Goal: Find contact information: Find contact information

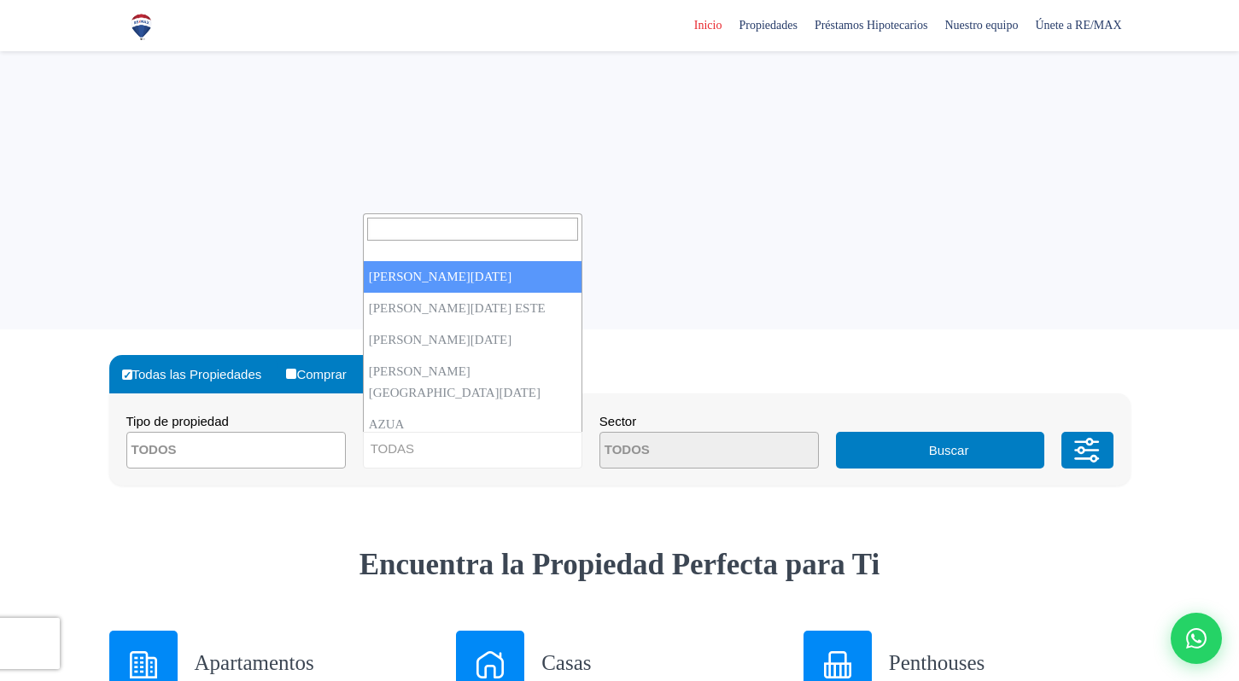
click at [441, 448] on span "TODAS" at bounding box center [473, 449] width 218 height 24
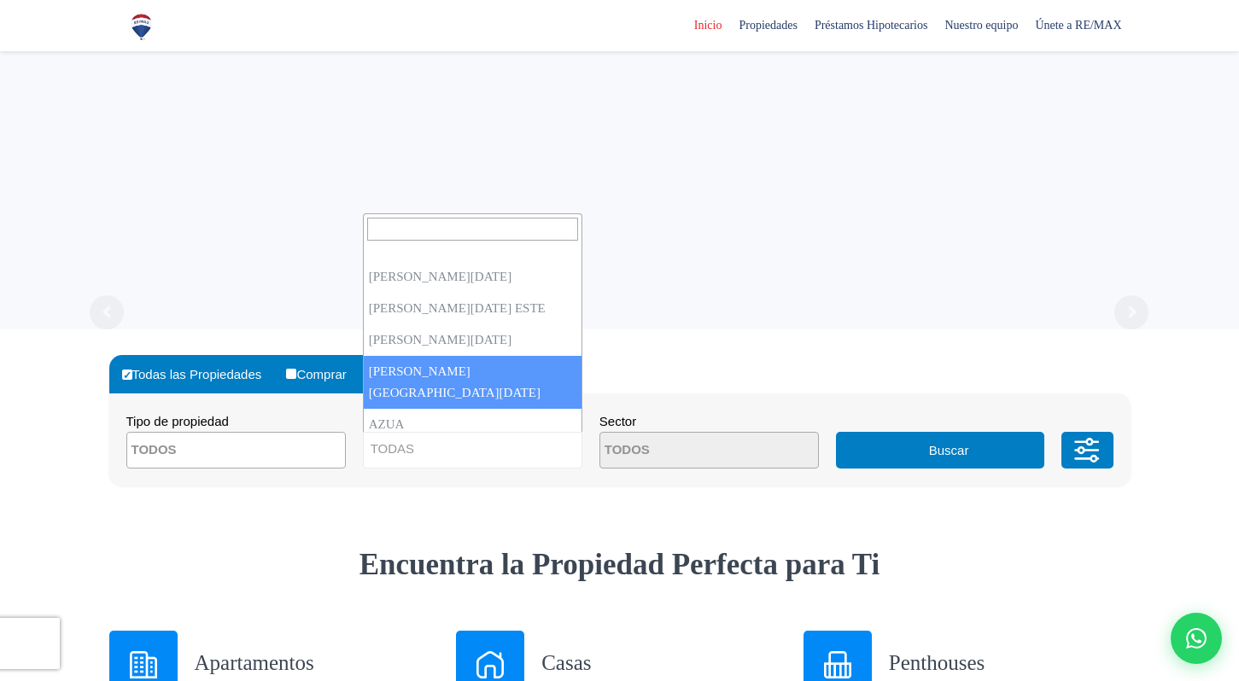
click at [662, 307] on sr7-content "Consigue tu préstamo hipotecario con opciones flexibles y tasas preferenciales …" at bounding box center [619, 116] width 1239 height 427
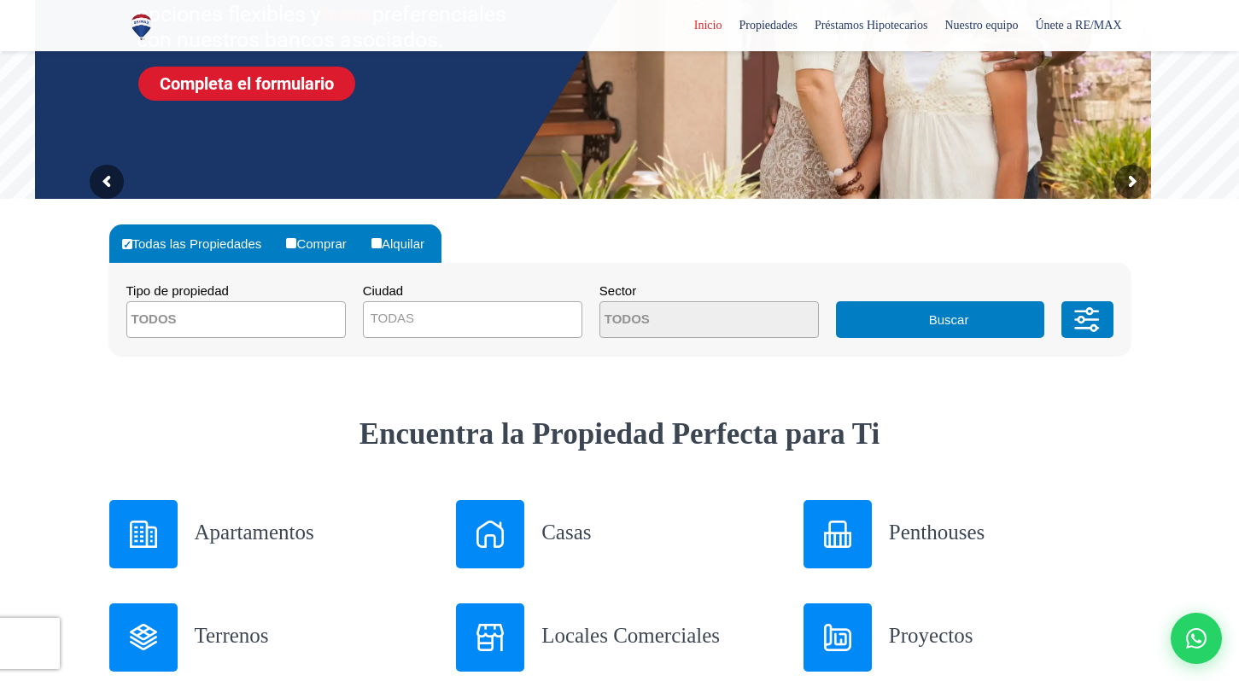
scroll to position [315, 0]
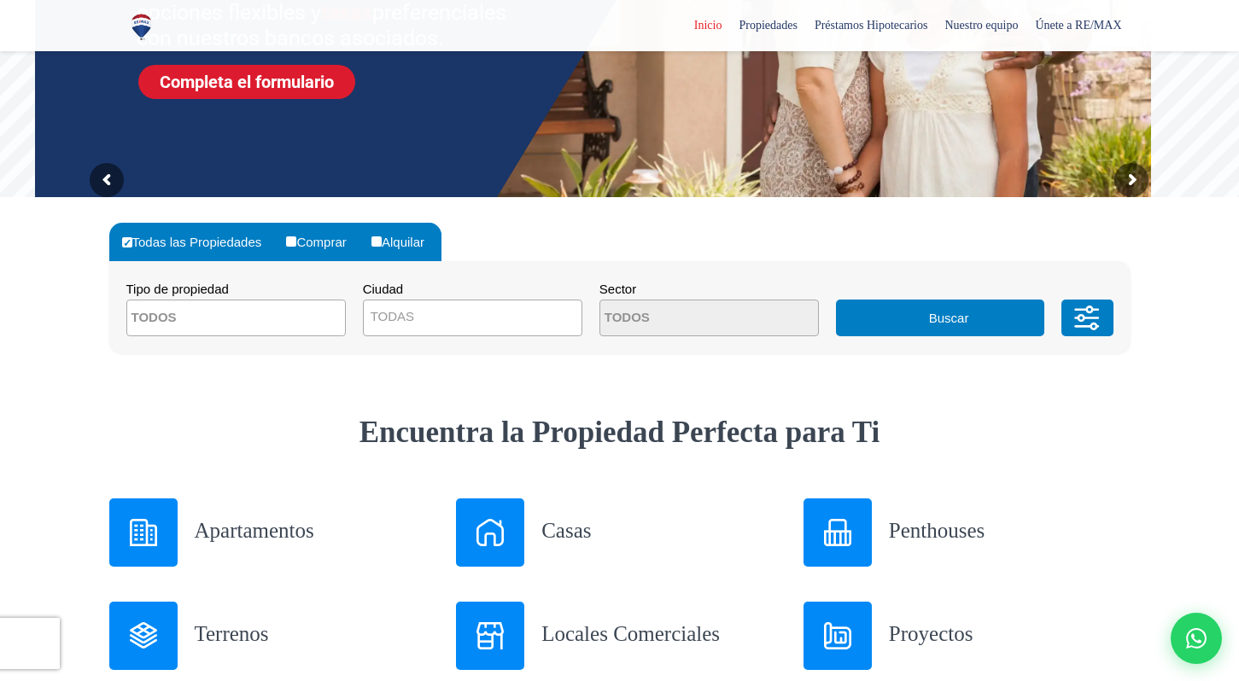
click at [241, 318] on textarea "Search" at bounding box center [210, 319] width 166 height 37
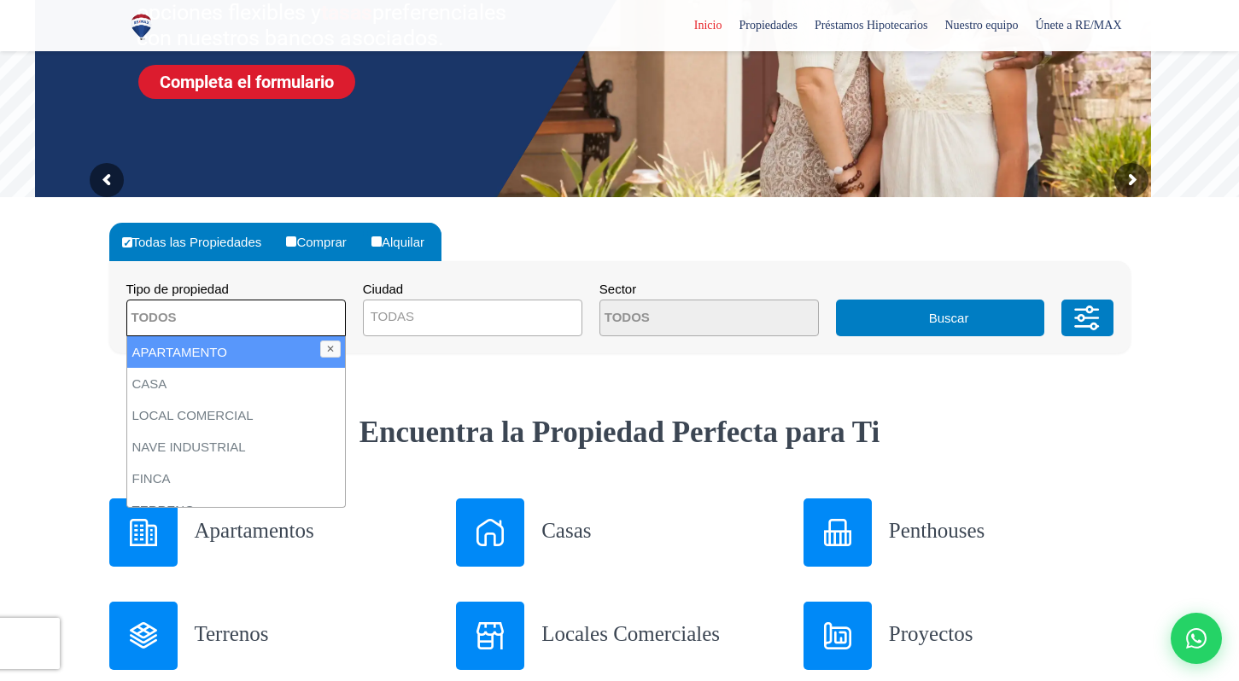
scroll to position [0, 0]
click at [240, 348] on li "APARTAMENTO" at bounding box center [236, 352] width 218 height 32
select select "apartment"
click at [466, 326] on span "TODAS" at bounding box center [473, 317] width 218 height 24
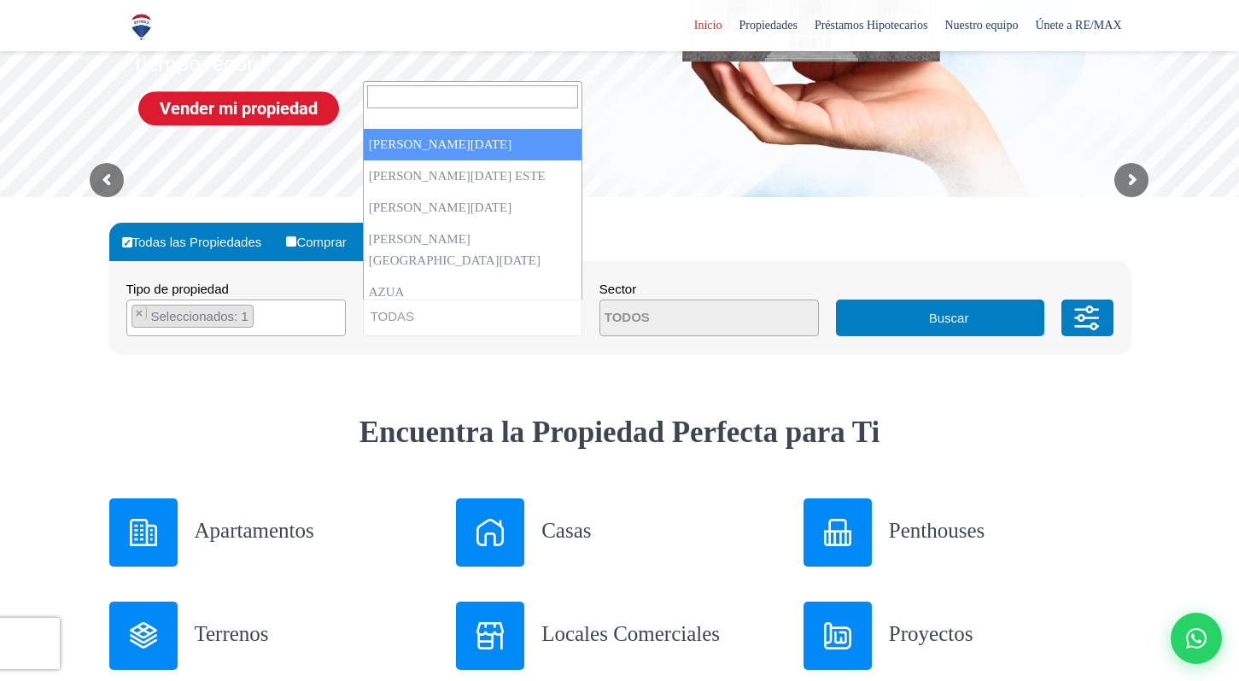
select select "1"
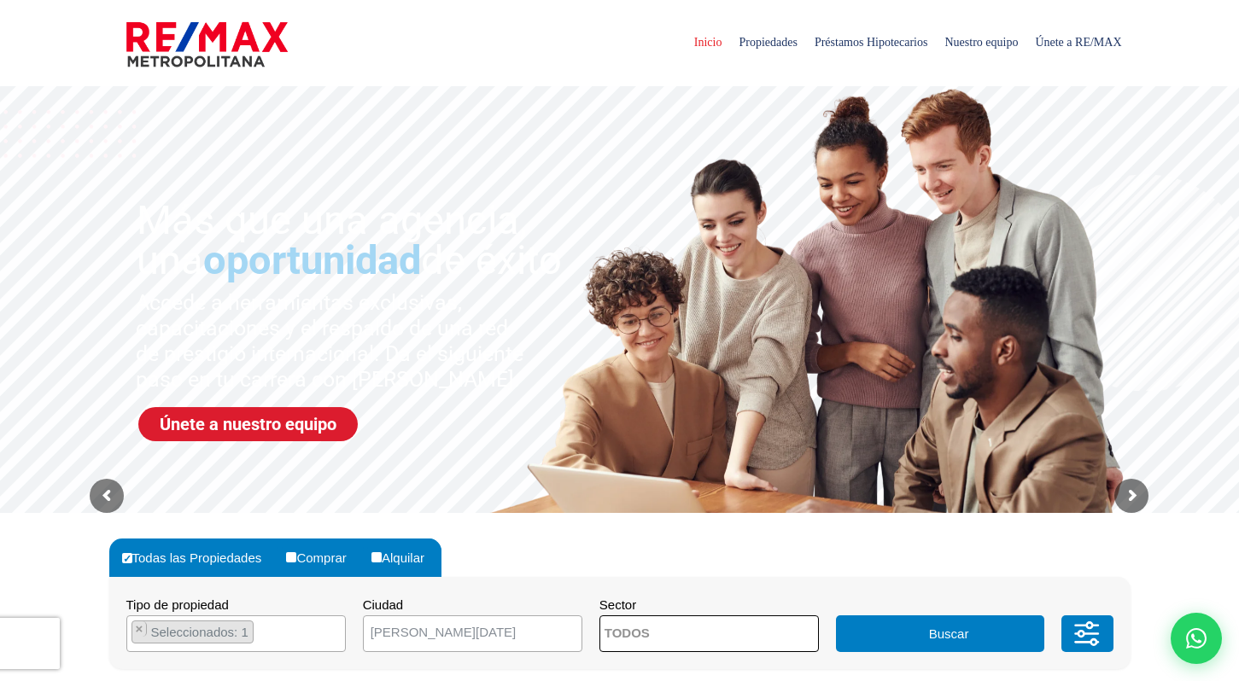
scroll to position [9, 0]
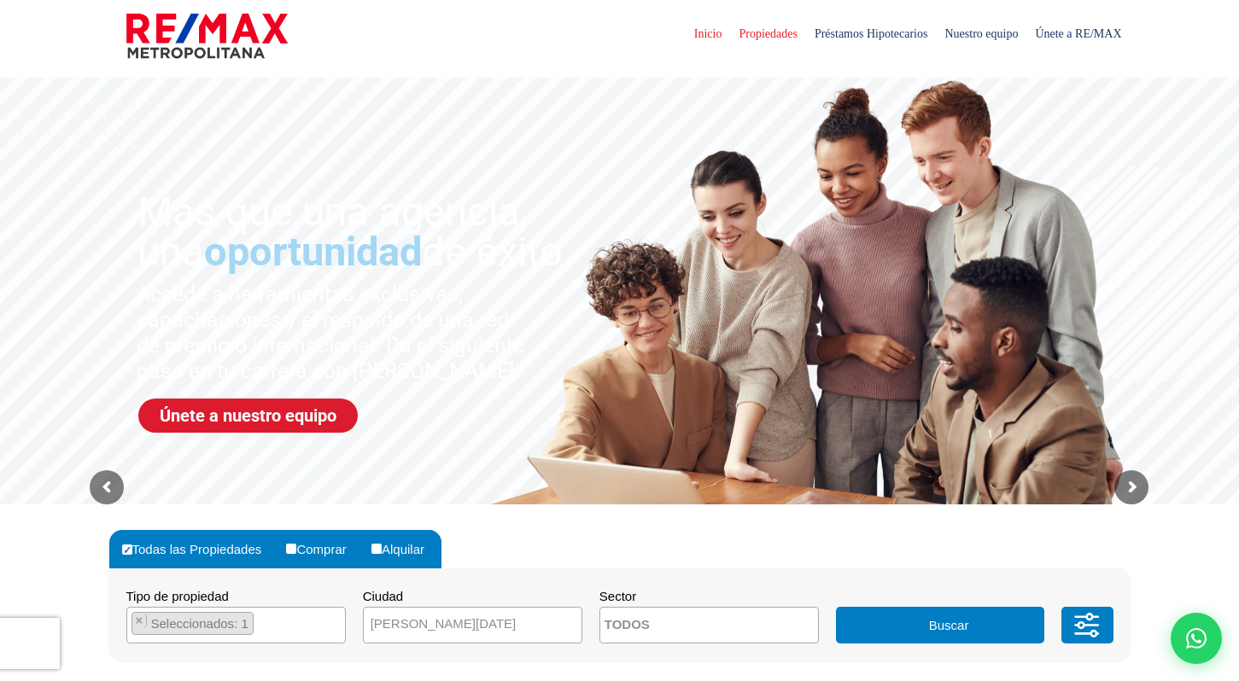
click at [730, 40] on span "Propiedades" at bounding box center [767, 34] width 75 height 51
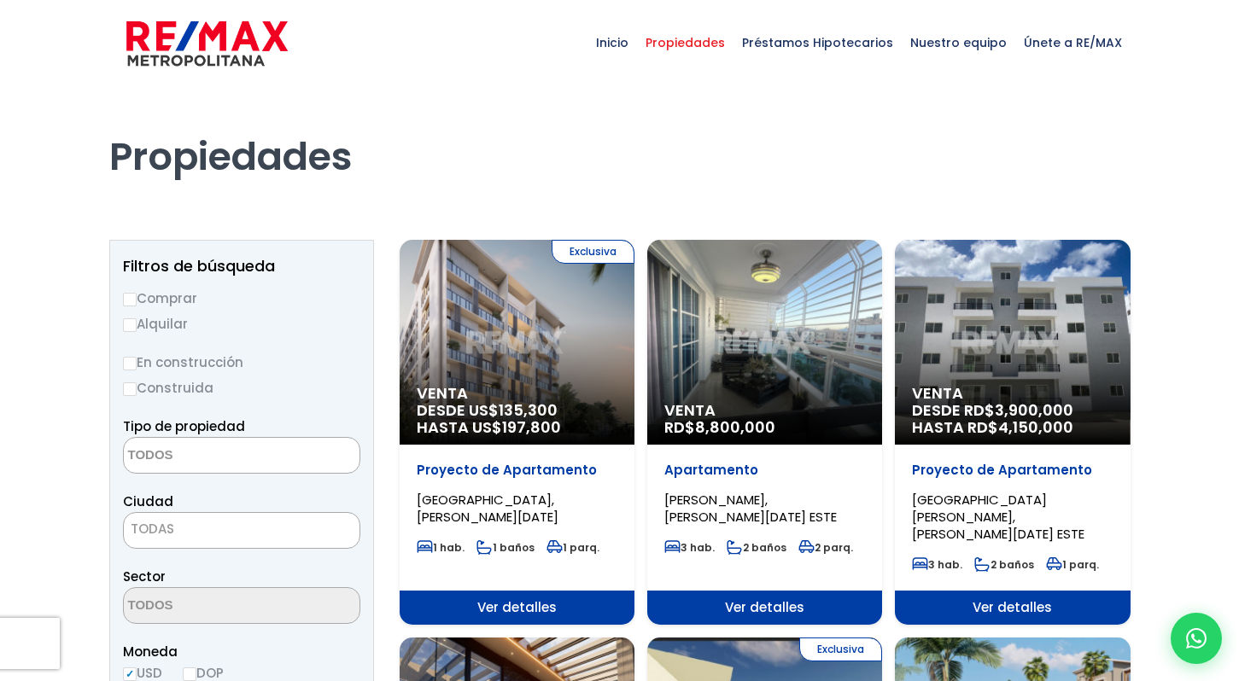
select select
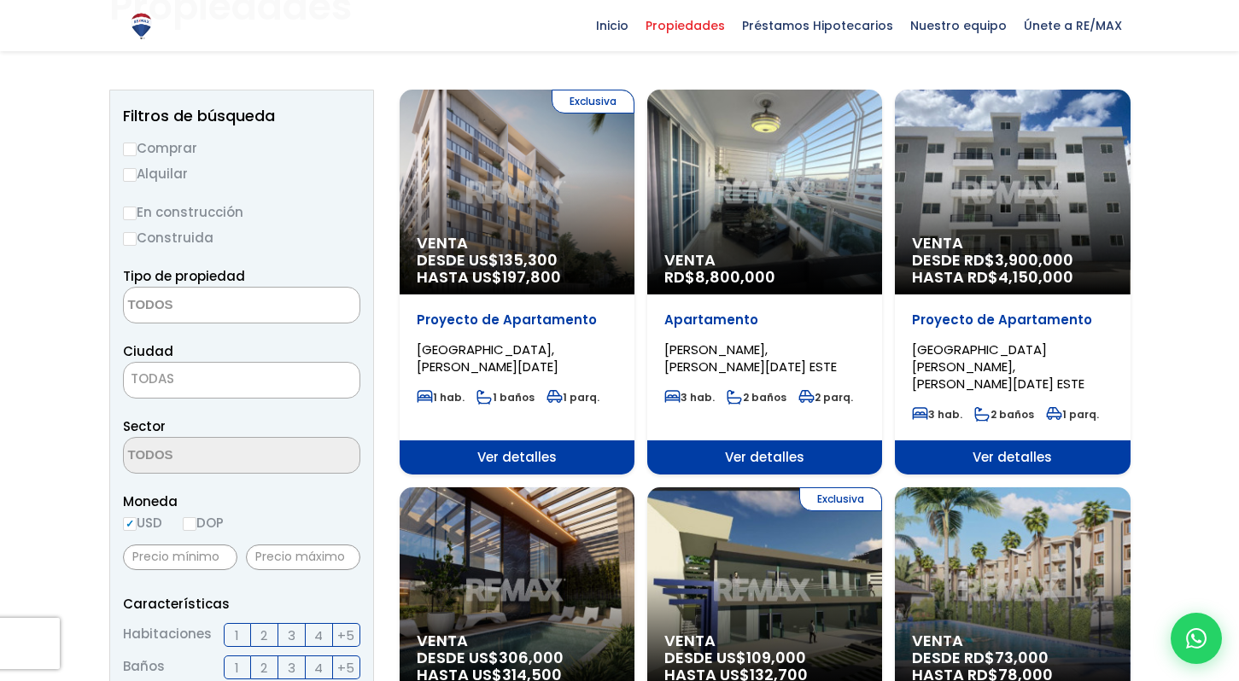
scroll to position [174, 0]
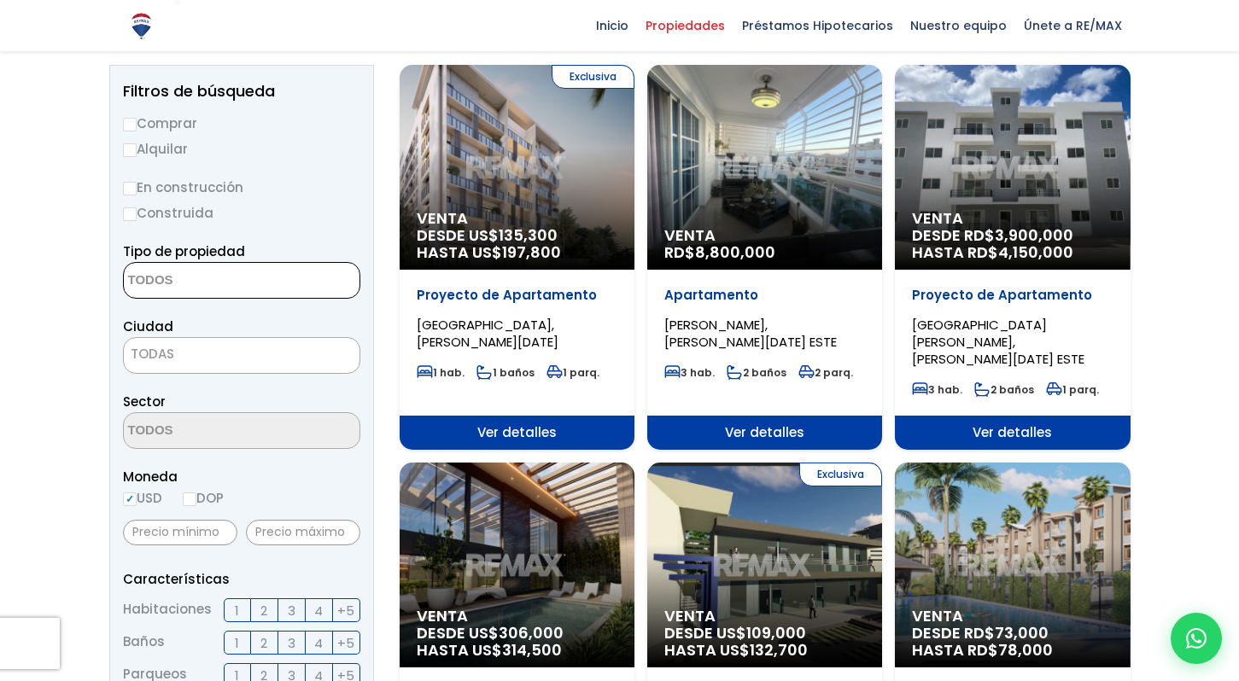
click at [225, 281] on textarea "Search" at bounding box center [207, 281] width 166 height 37
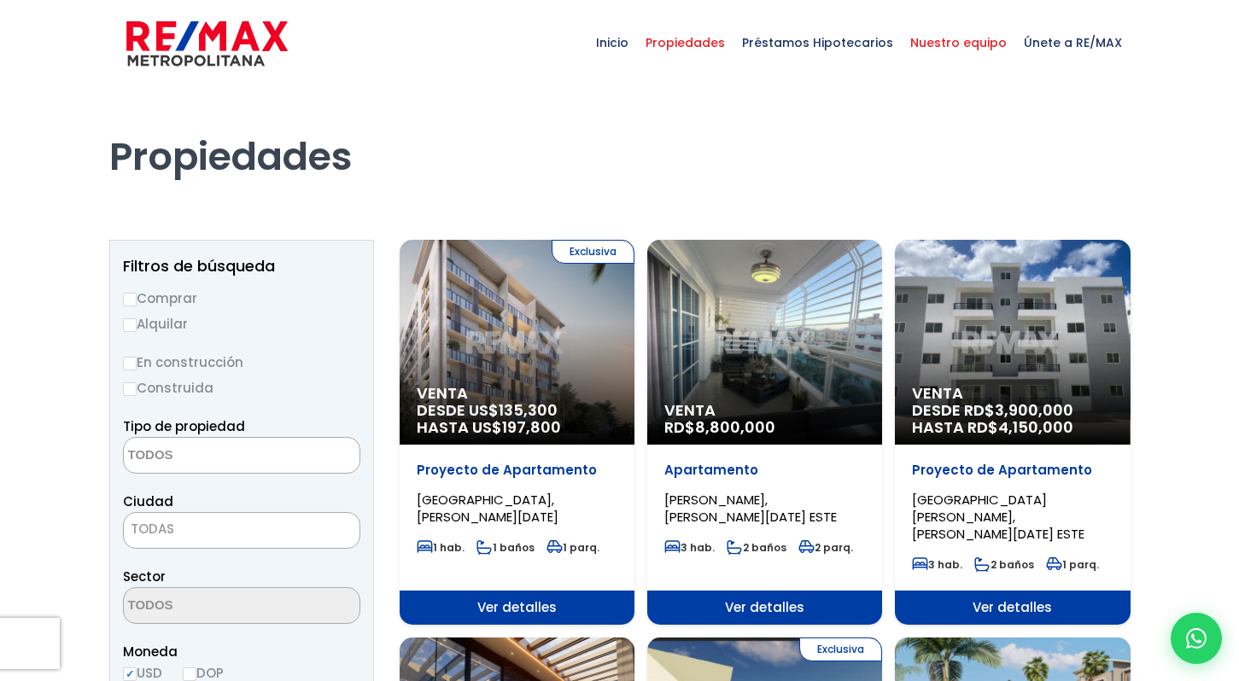
scroll to position [0, 0]
click at [979, 42] on span "Nuestro equipo" at bounding box center [959, 42] width 114 height 51
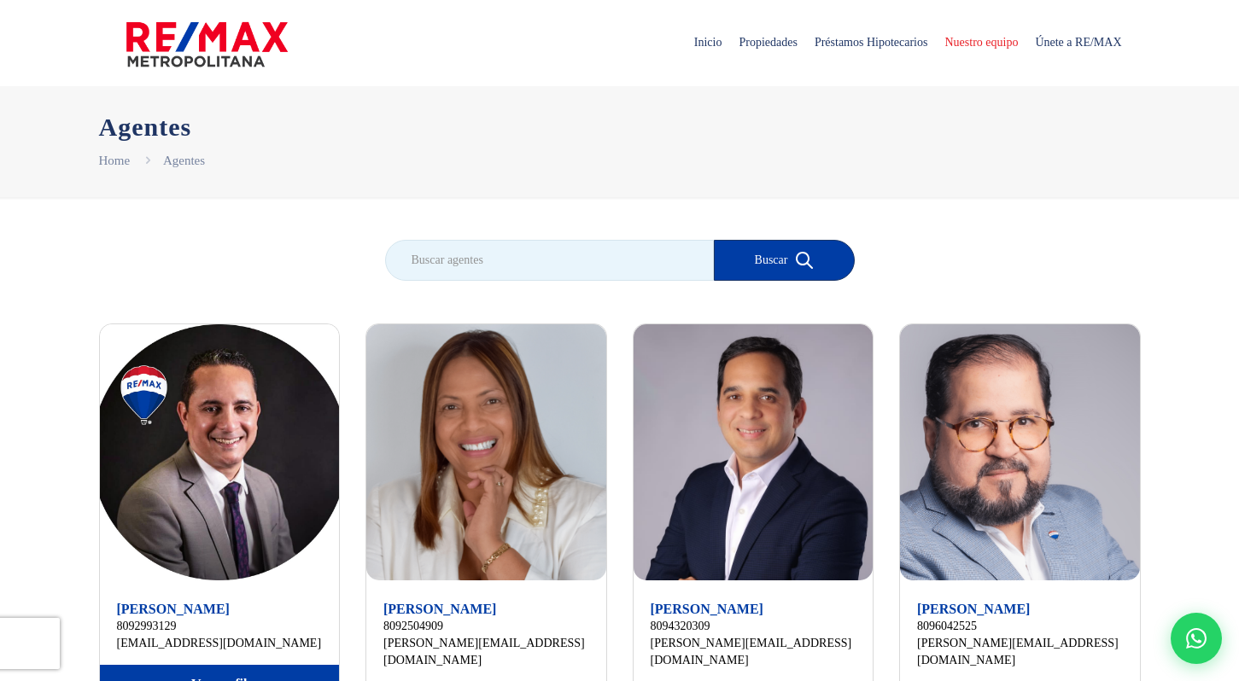
click at [535, 245] on input "search" at bounding box center [549, 260] width 329 height 41
type input "livio"
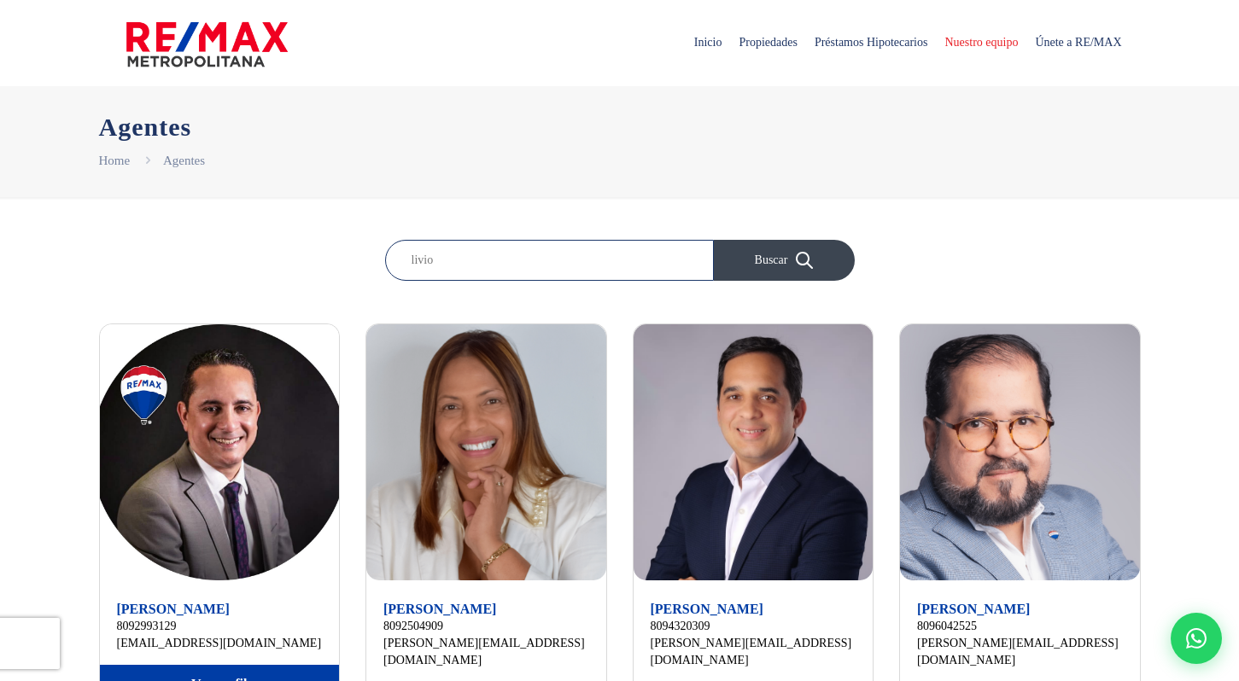
click at [763, 265] on button "Buscar" at bounding box center [784, 260] width 141 height 41
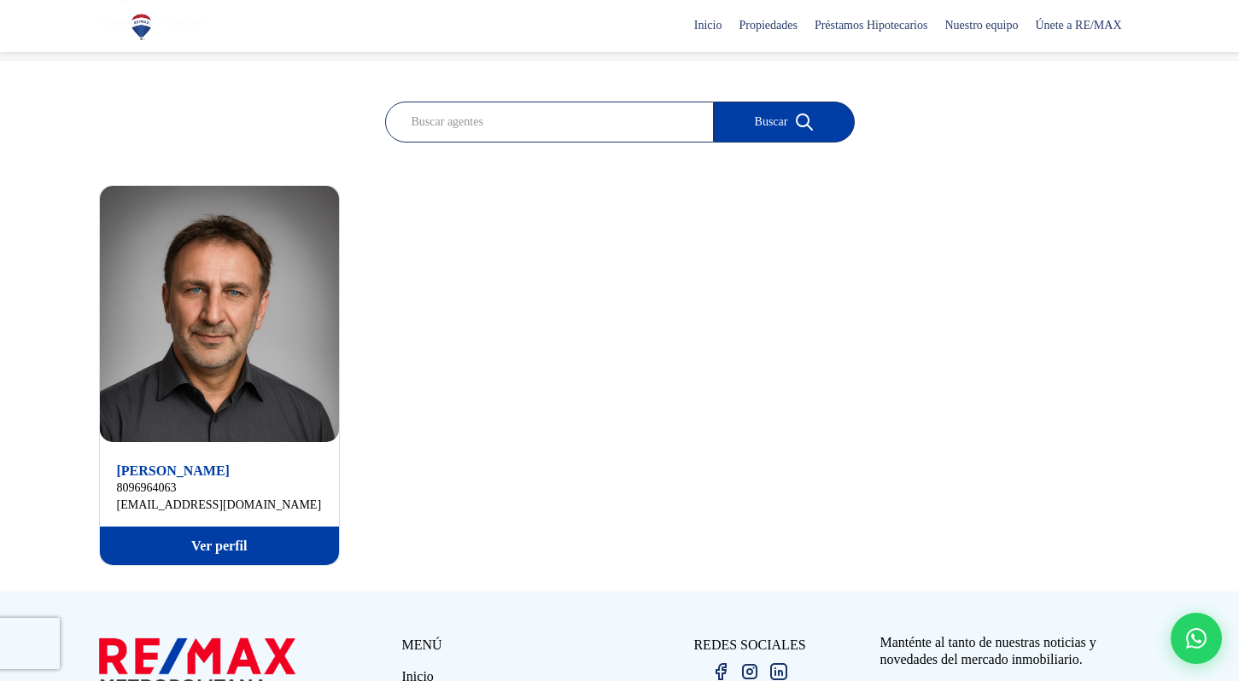
scroll to position [142, 0]
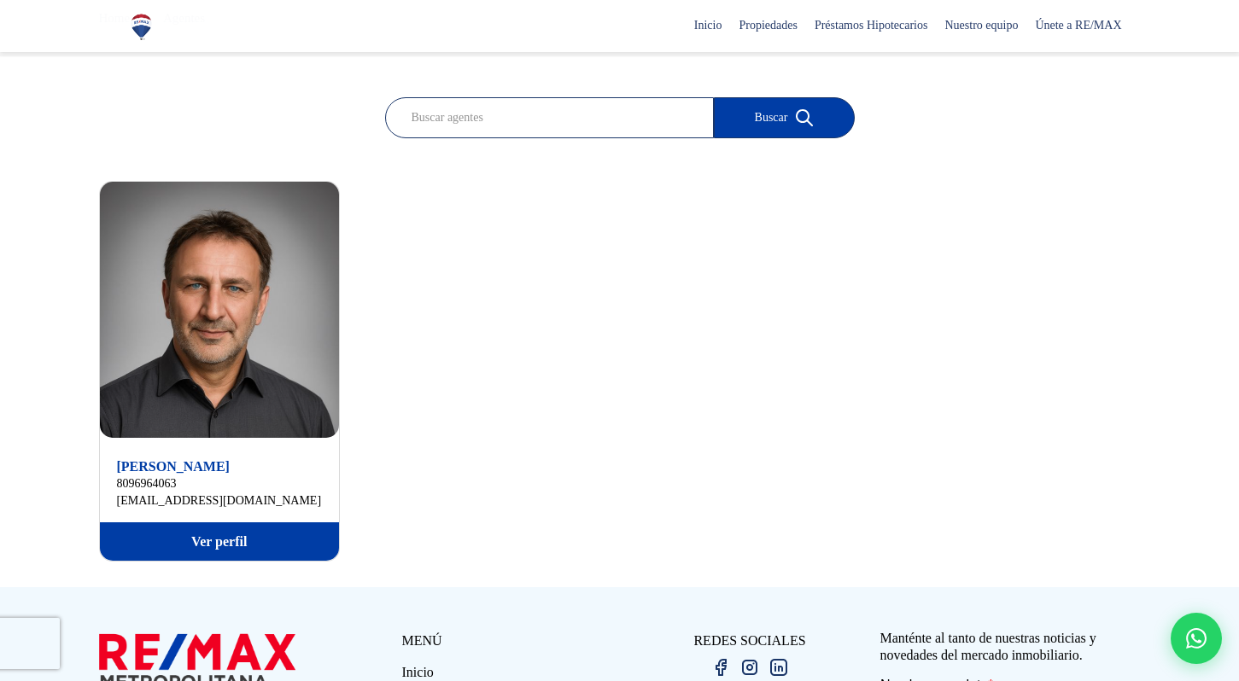
click at [260, 555] on link "Ver perfil" at bounding box center [220, 542] width 240 height 38
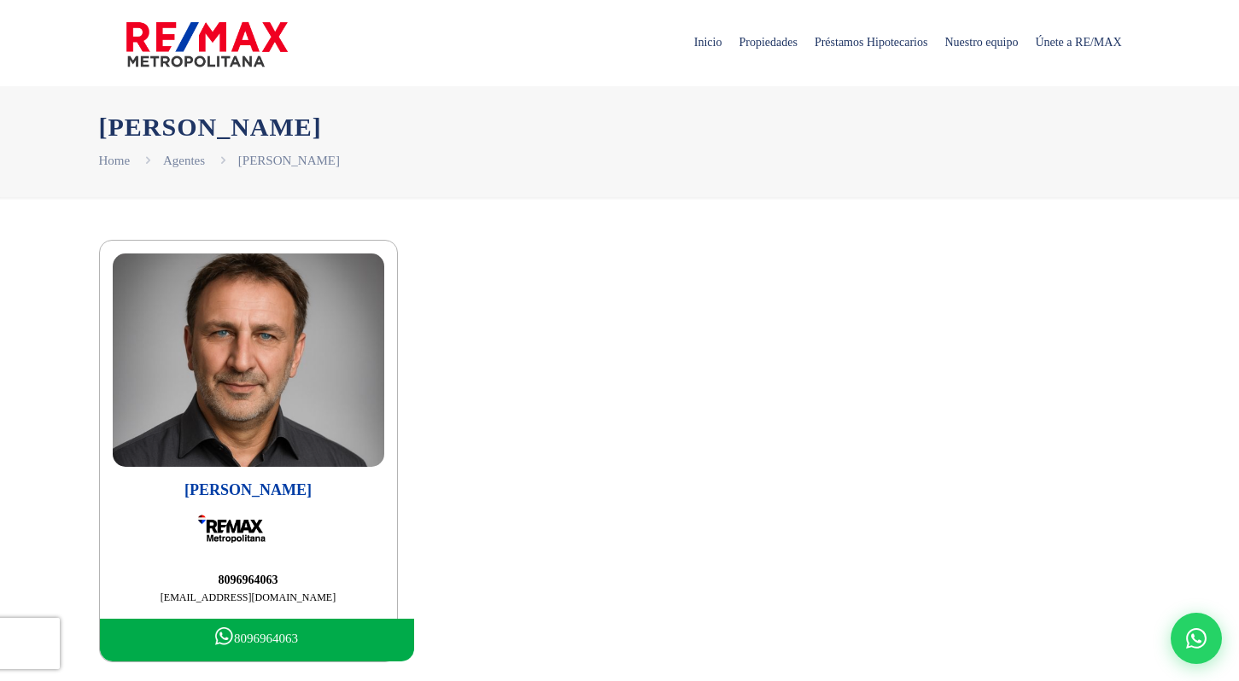
click at [570, 477] on section "Livio Muzzolini 8096964063 liviomuzzolini@remaxm.net 8096964063" at bounding box center [620, 451] width 1042 height 423
